Goal: Find specific page/section: Find specific page/section

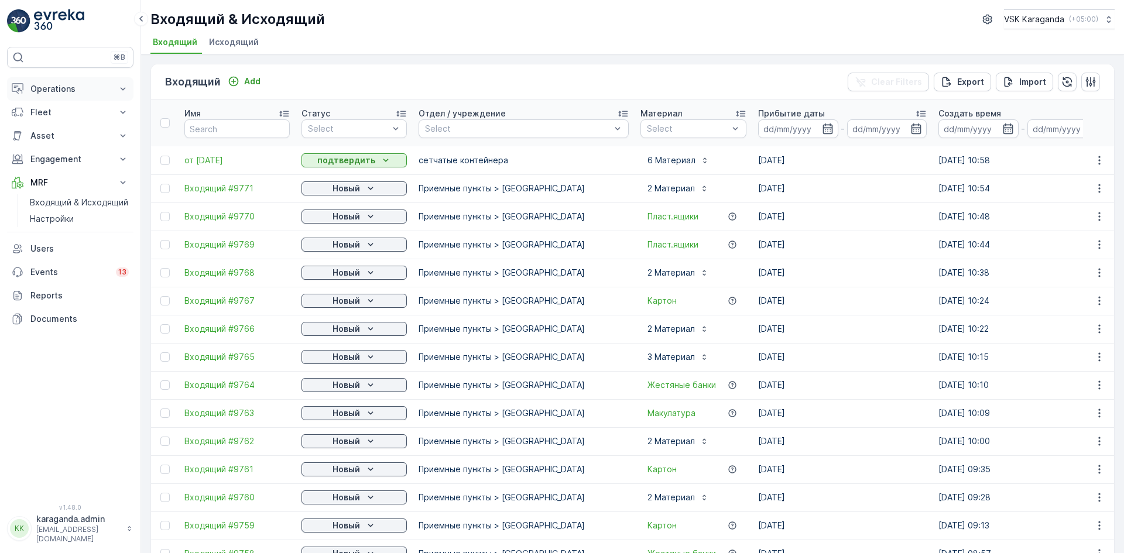
click at [50, 93] on p "Operations" at bounding box center [70, 89] width 80 height 12
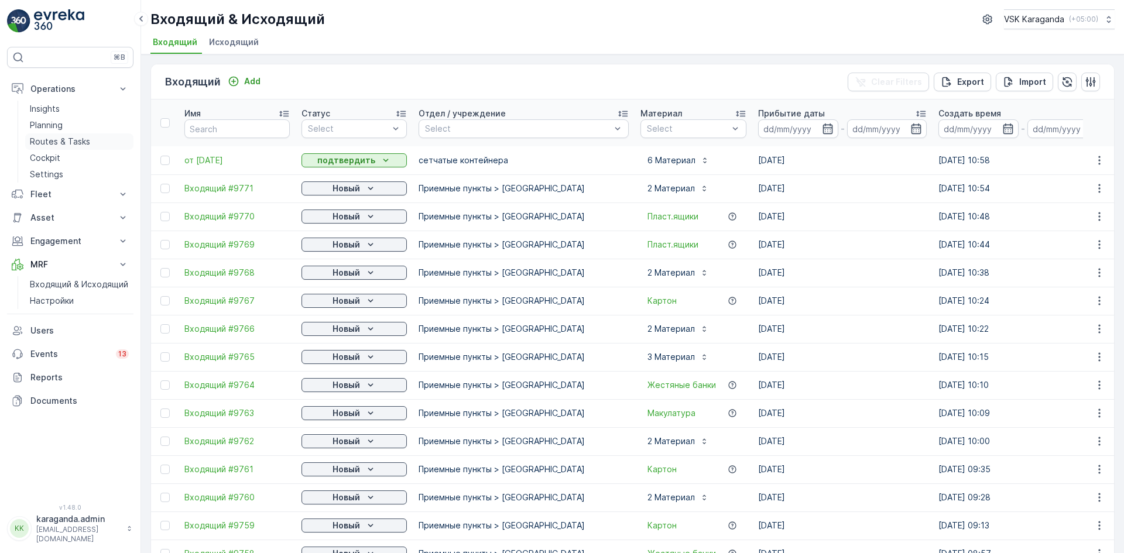
click at [56, 139] on p "Routes & Tasks" at bounding box center [60, 142] width 60 height 12
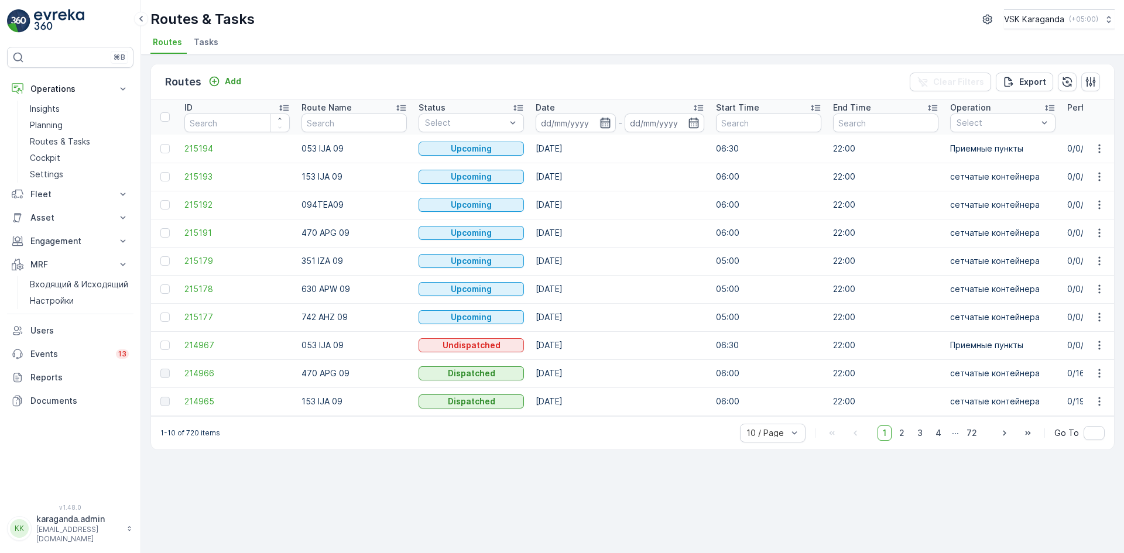
click at [610, 122] on icon "button" at bounding box center [605, 123] width 10 height 11
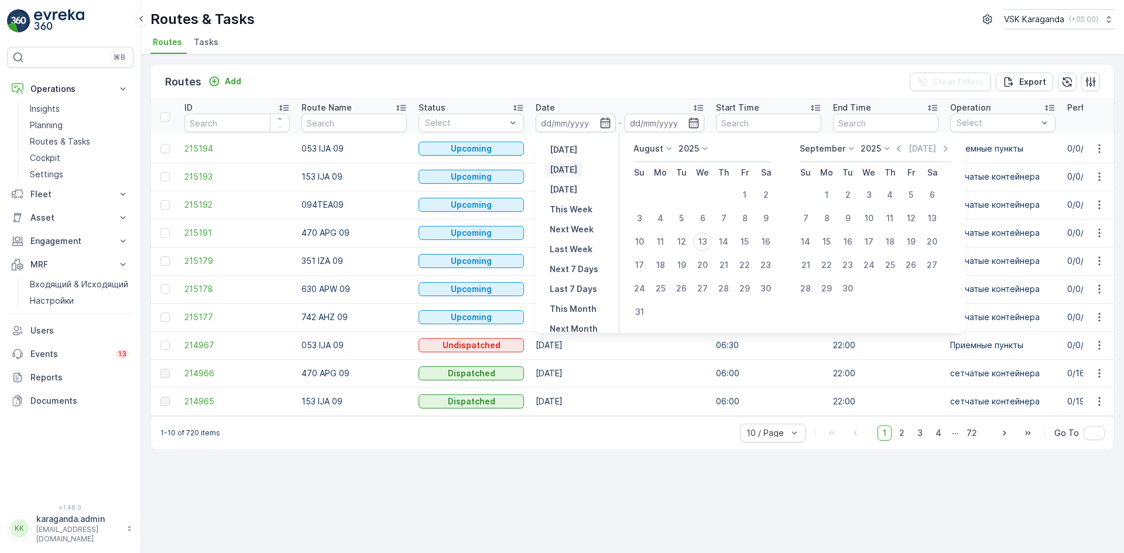
click at [570, 172] on p "[DATE]" at bounding box center [564, 170] width 28 height 12
type input "[DATE]"
